Goal: Communication & Community: Answer question/provide support

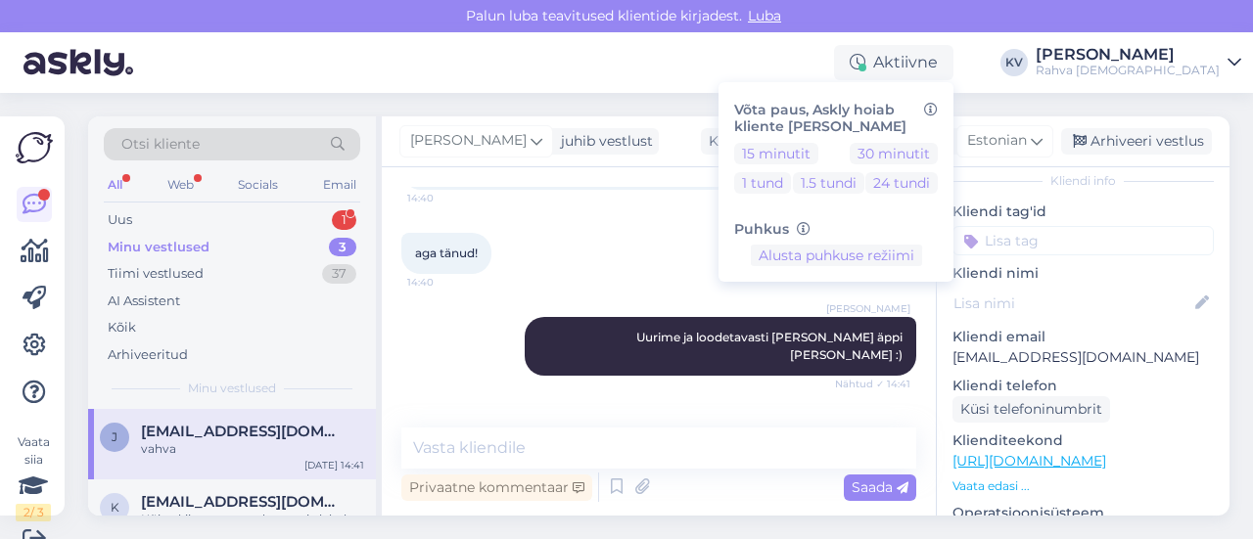
scroll to position [29, 0]
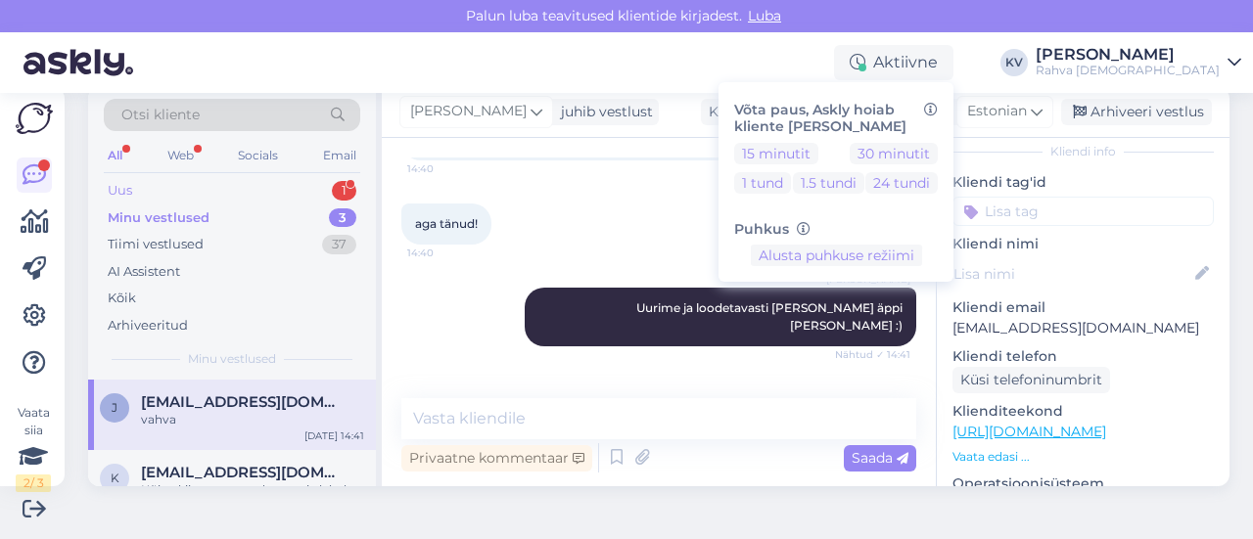
click at [205, 195] on div "Uus 1" at bounding box center [232, 190] width 256 height 27
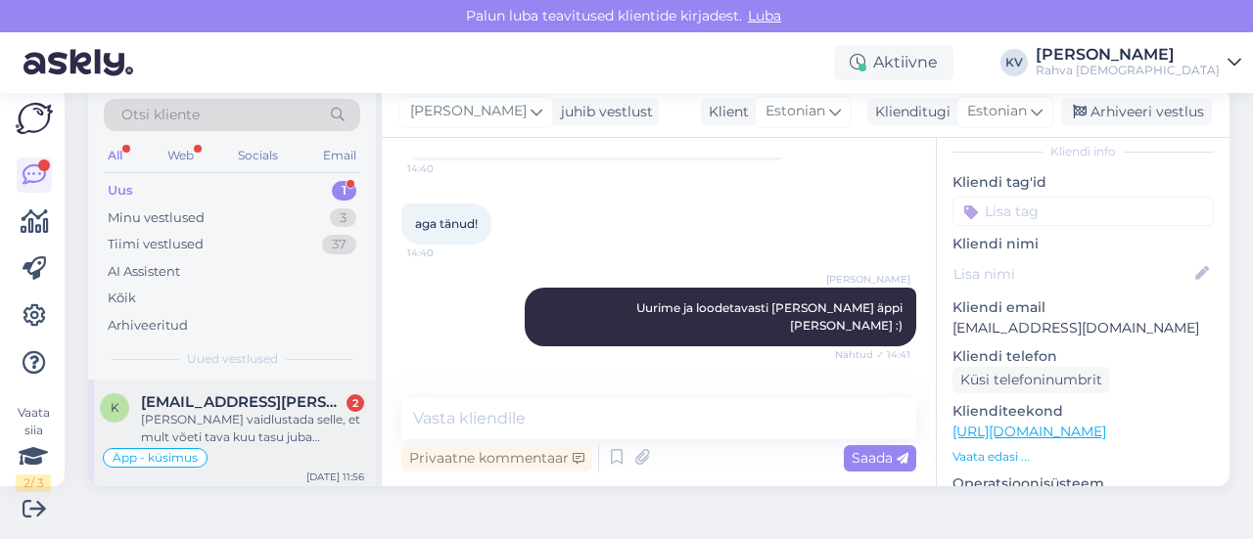
click at [180, 418] on div "[PERSON_NAME] vaidlustada selle, et mult võeti tava kuu tasu juba [PERSON_NAME]…" at bounding box center [252, 428] width 223 height 35
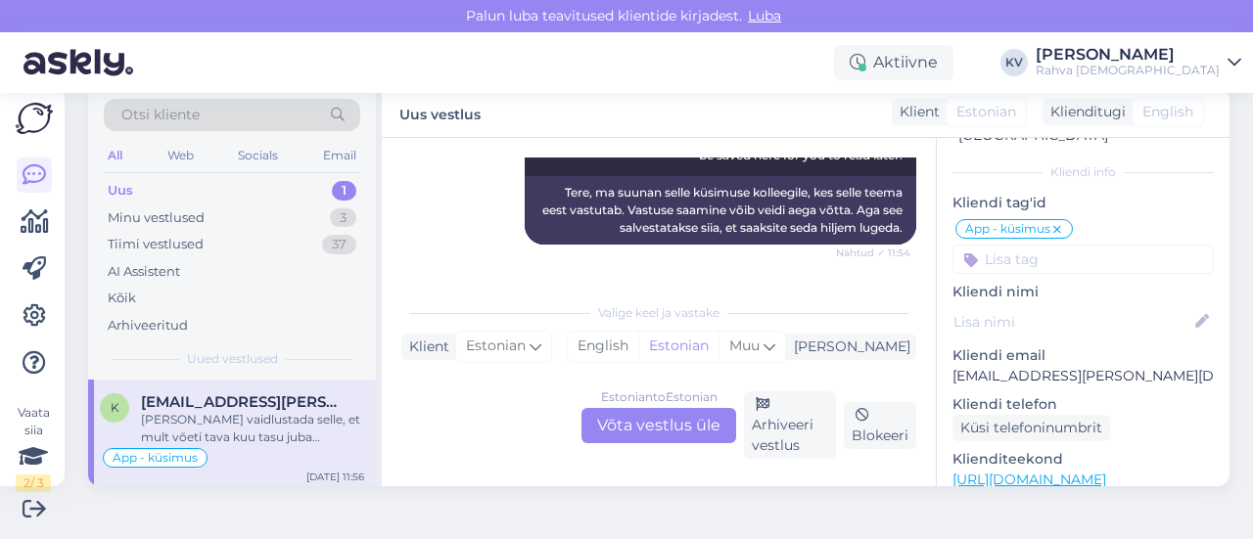
scroll to position [2276, 0]
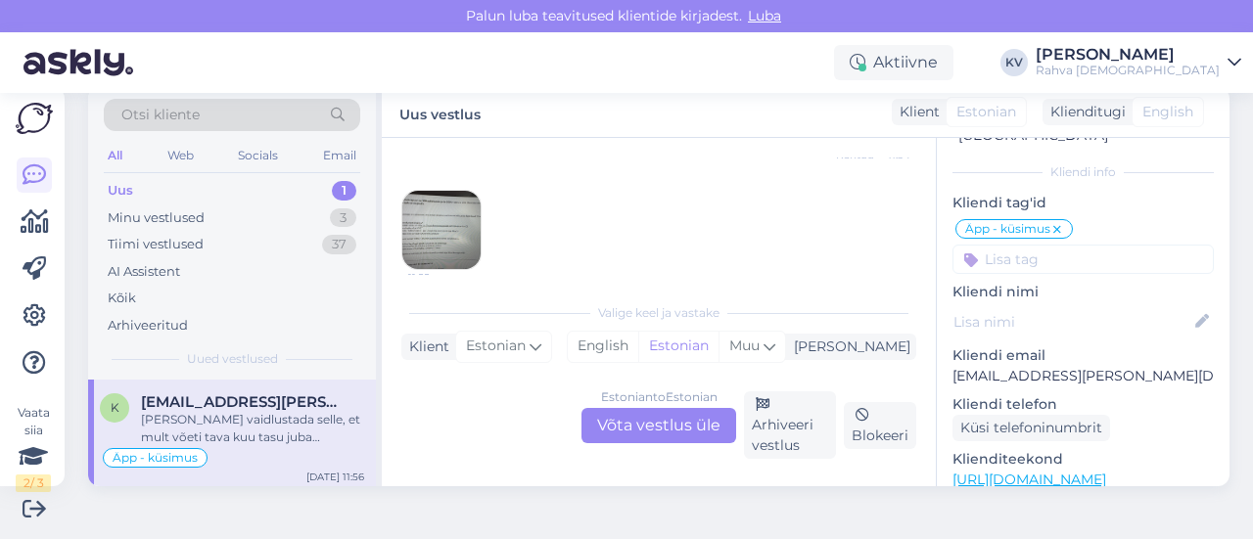
click at [442, 193] on img at bounding box center [441, 230] width 78 height 78
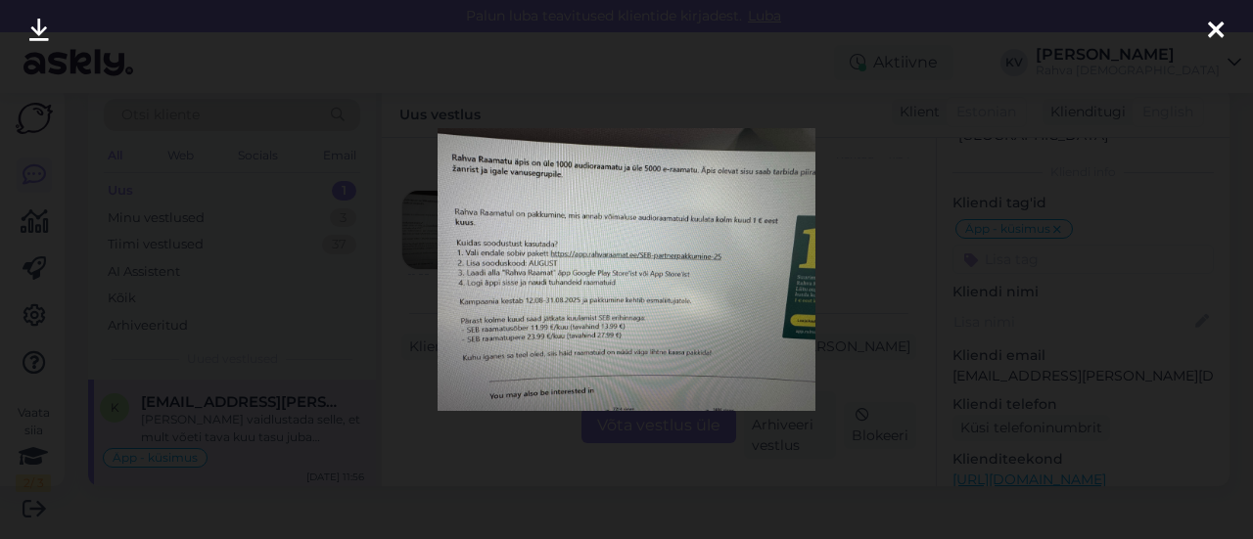
click at [881, 329] on div at bounding box center [626, 269] width 1253 height 539
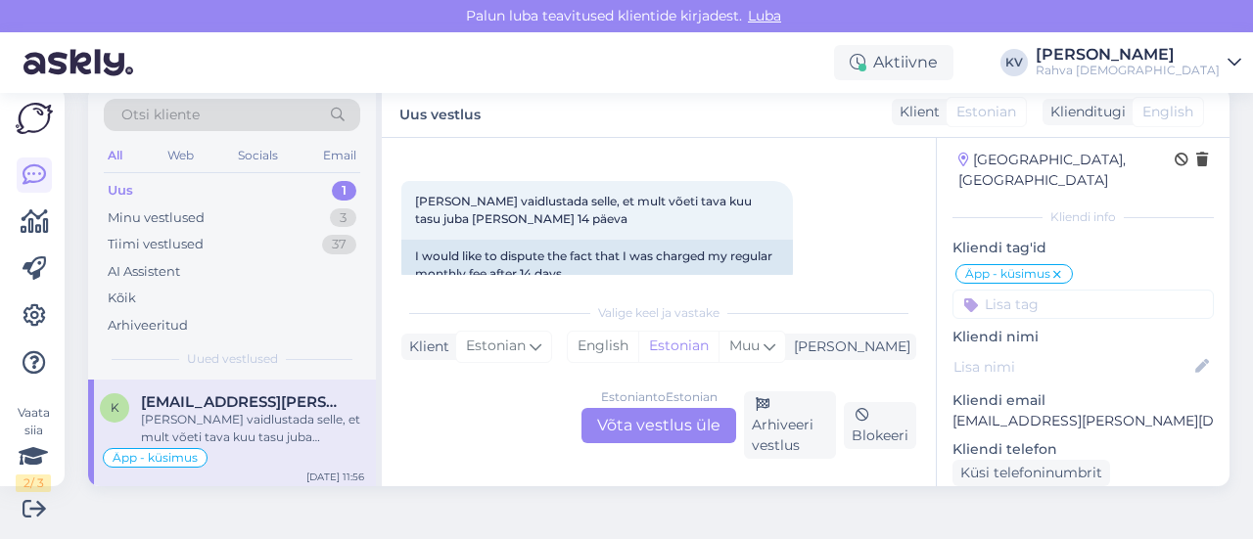
scroll to position [98, 0]
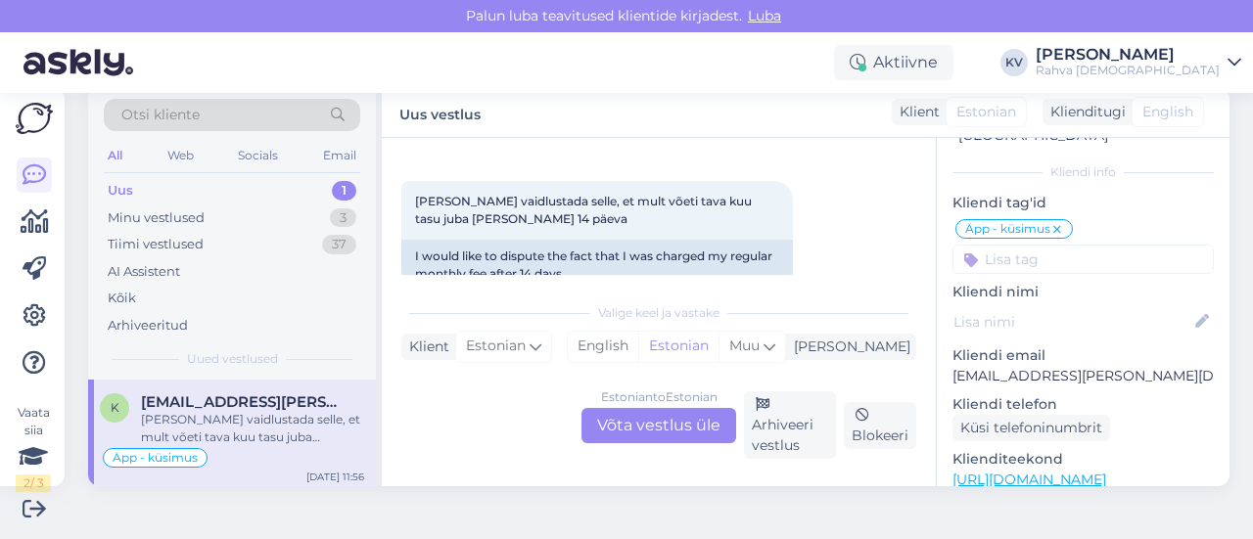
click at [1004, 366] on p "[EMAIL_ADDRESS][PERSON_NAME][DOMAIN_NAME]" at bounding box center [1082, 376] width 261 height 21
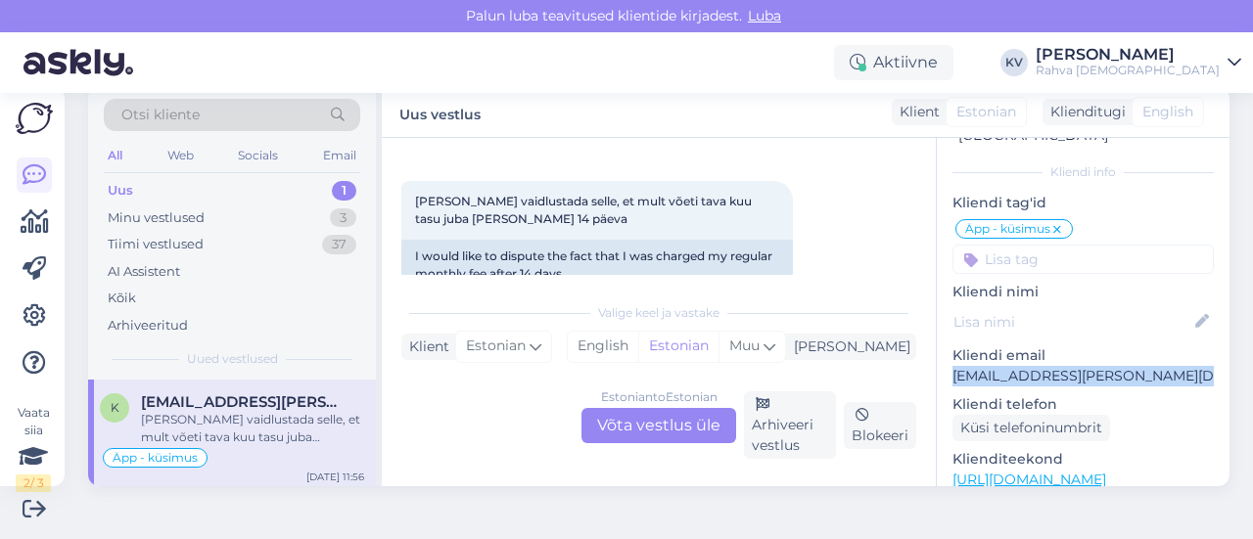
click at [1004, 366] on p "[EMAIL_ADDRESS][PERSON_NAME][DOMAIN_NAME]" at bounding box center [1082, 376] width 261 height 21
copy p "[EMAIL_ADDRESS][PERSON_NAME][DOMAIN_NAME]"
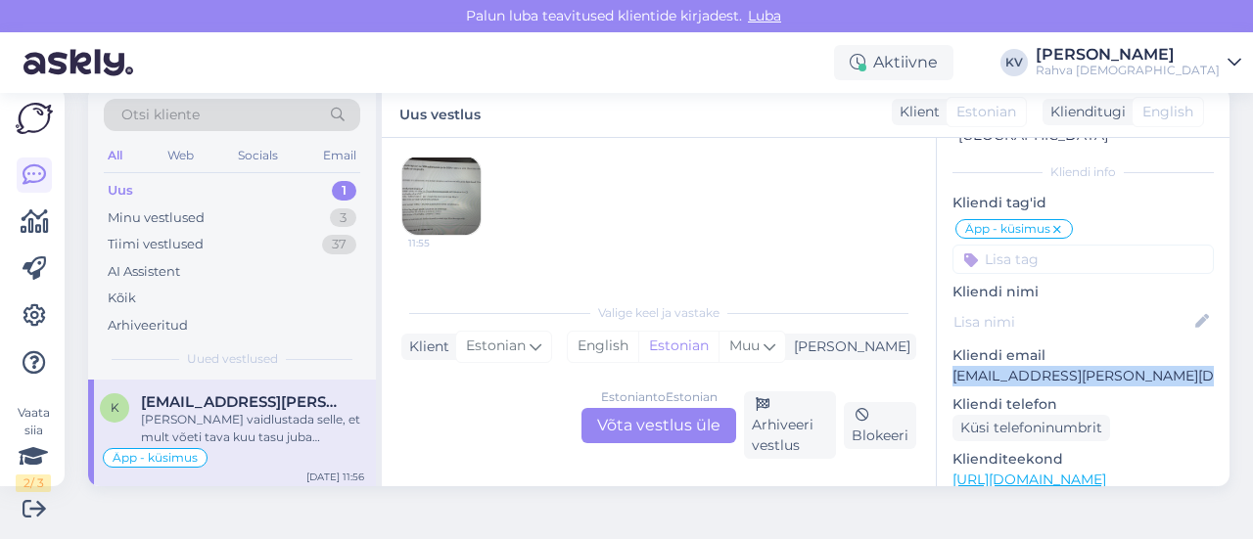
scroll to position [2408, 0]
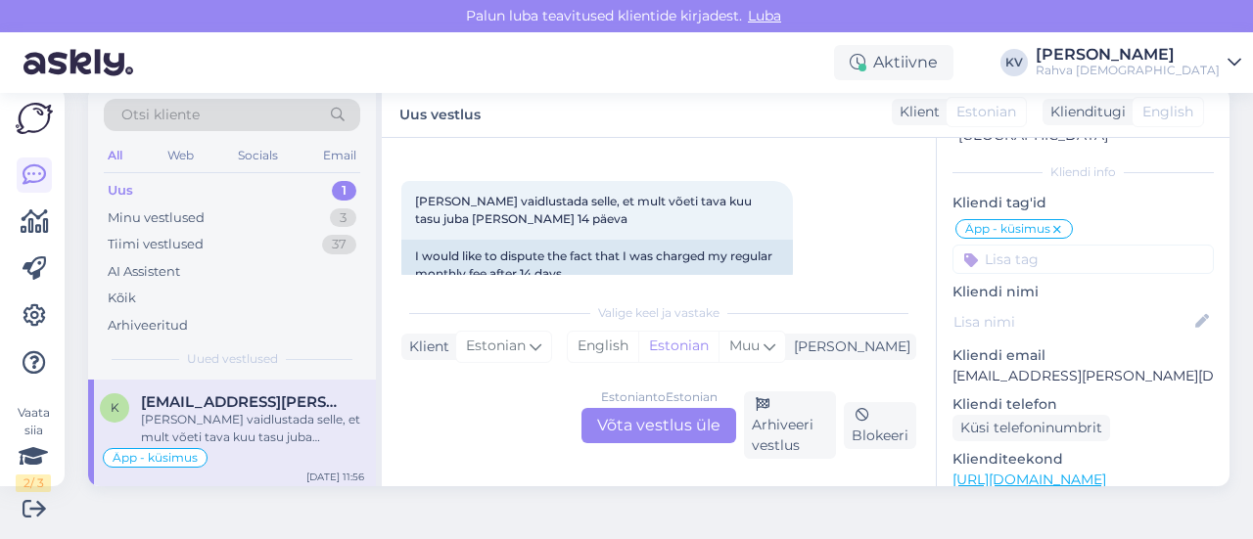
click at [647, 430] on div "Estonian to Estonian Võta vestlus üle" at bounding box center [658, 425] width 155 height 35
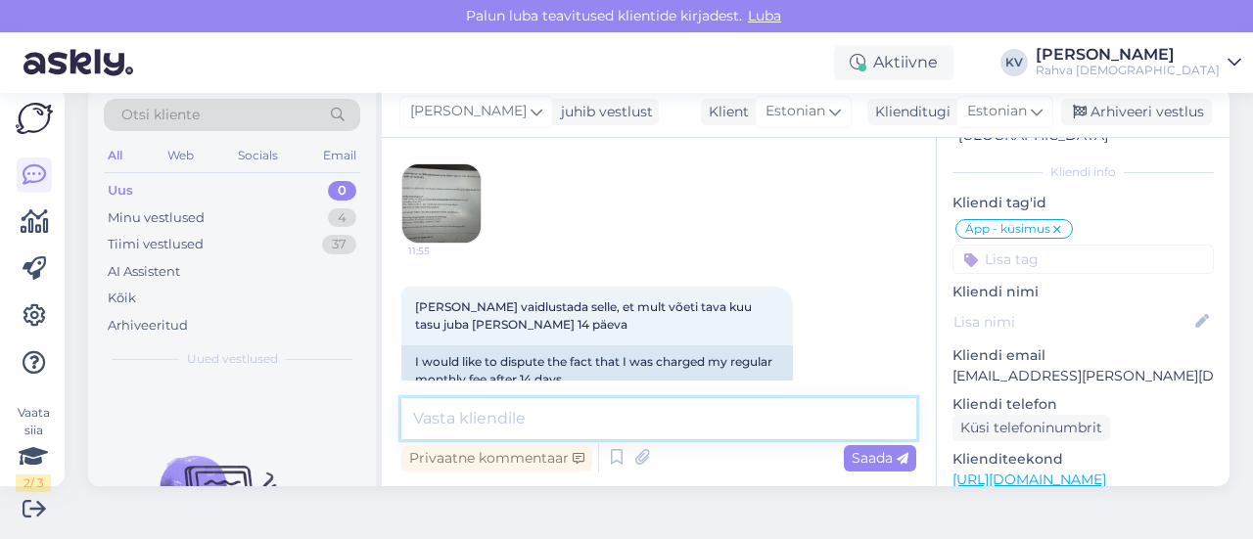
click at [538, 429] on textarea at bounding box center [658, 418] width 515 height 41
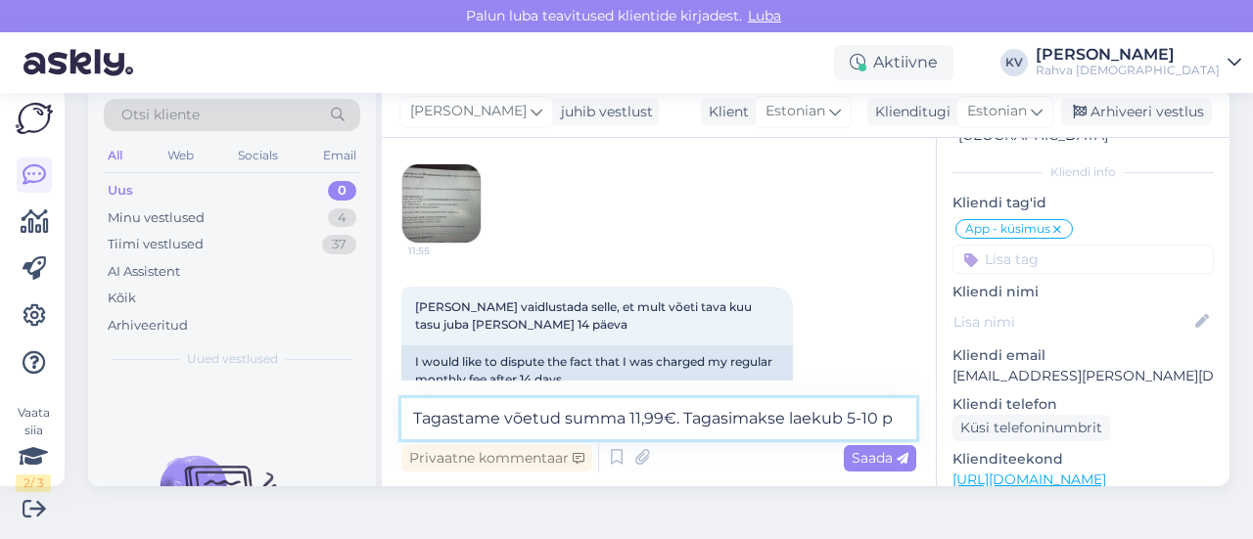
scroll to position [2326, 0]
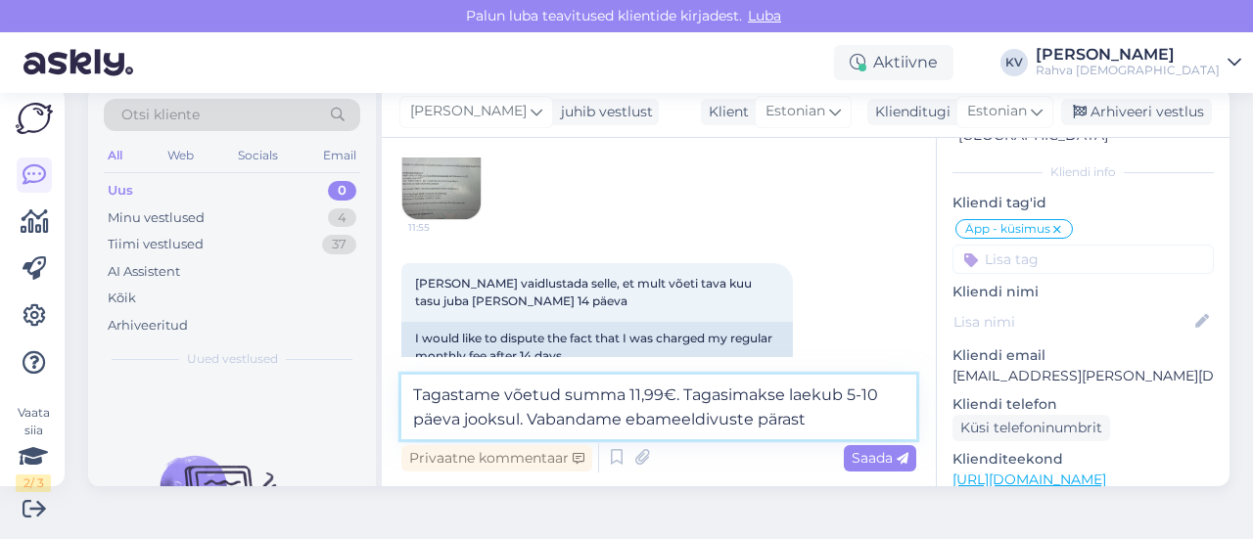
type textarea "Tagastame võetud summa 11,99€. Tagasimakse laekub 5-10 päeva jooksul. Vabandame…"
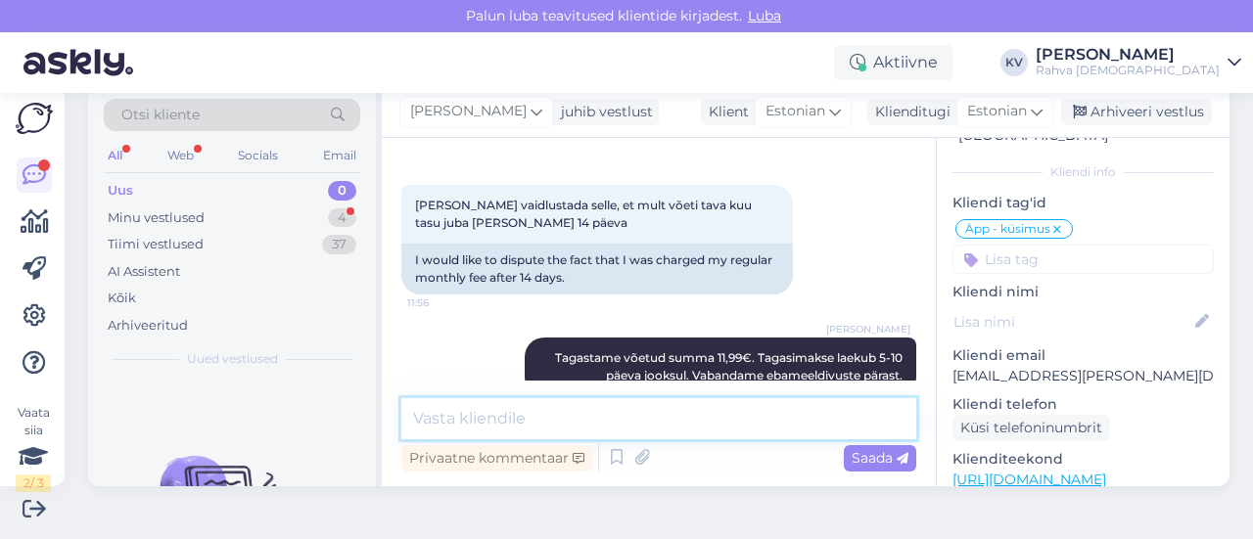
scroll to position [2488, 0]
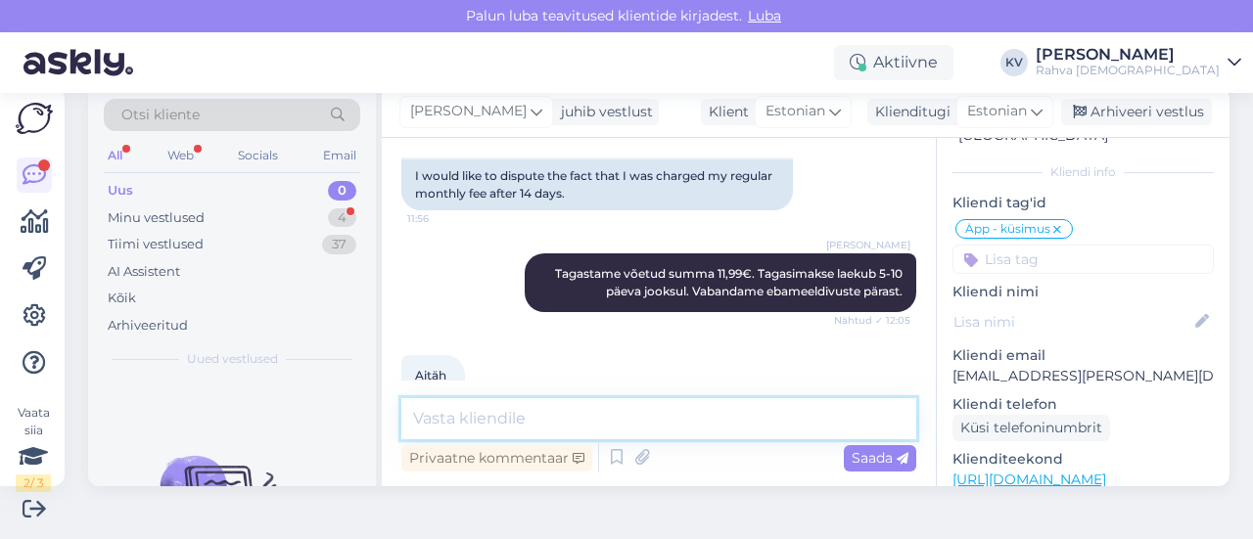
click at [531, 410] on textarea at bounding box center [658, 418] width 515 height 41
